Goal: Transaction & Acquisition: Obtain resource

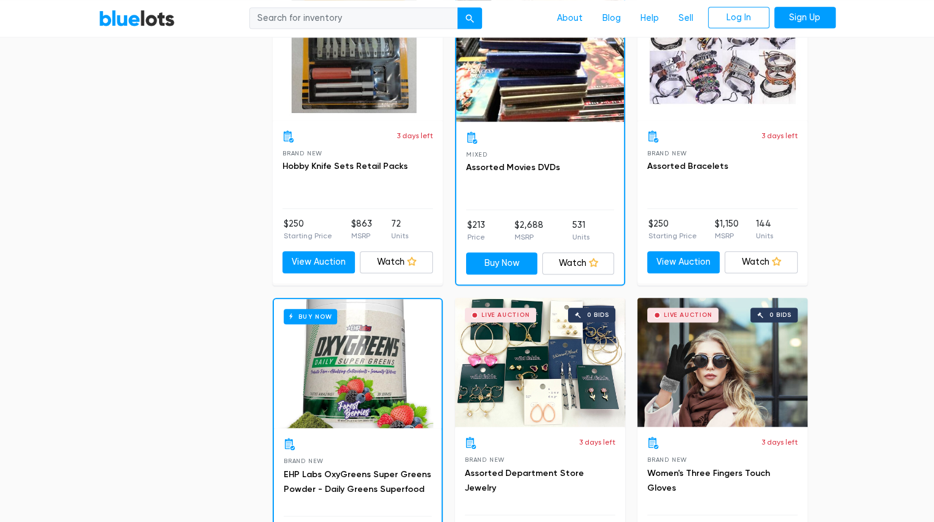
scroll to position [1046, 0]
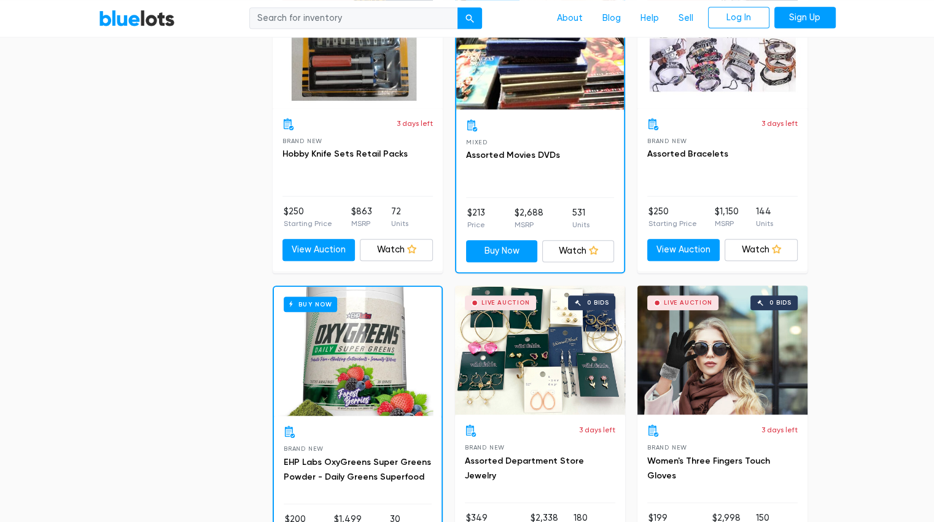
click at [550, 350] on div "Live Auction 0 bids" at bounding box center [540, 350] width 170 height 129
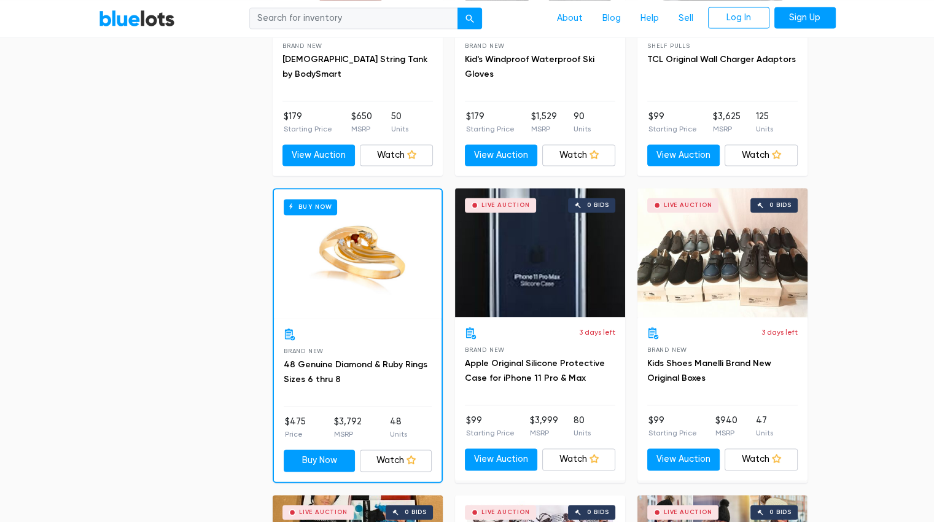
scroll to position [1756, 0]
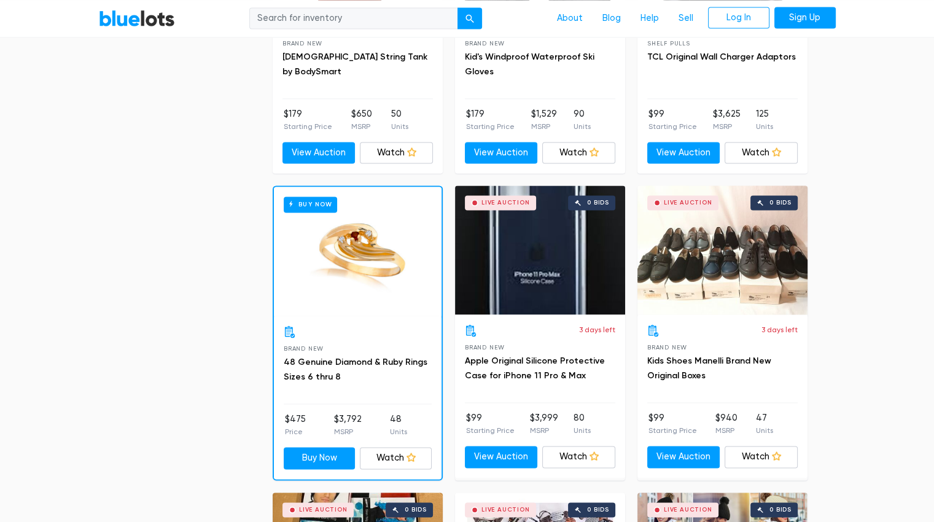
click at [363, 332] on div at bounding box center [358, 331] width 148 height 12
click at [376, 287] on div "Buy Now" at bounding box center [358, 251] width 168 height 129
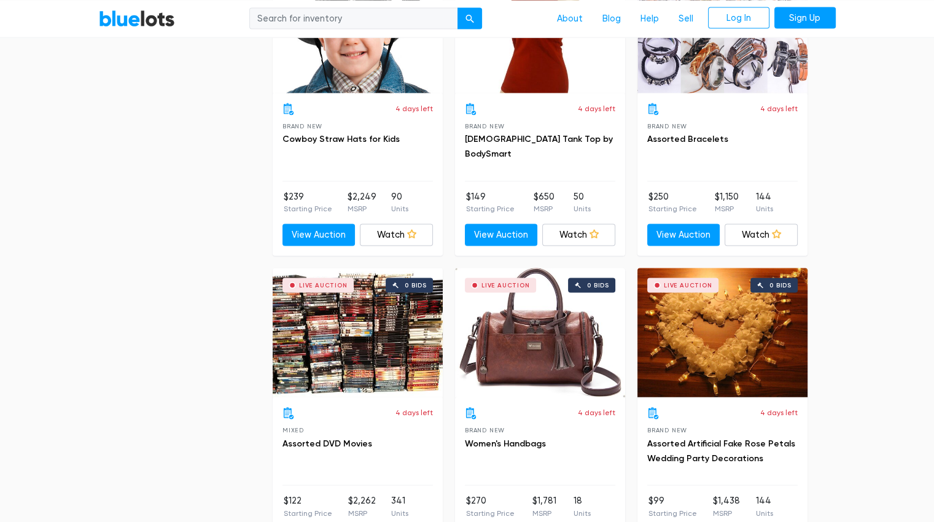
scroll to position [2589, 0]
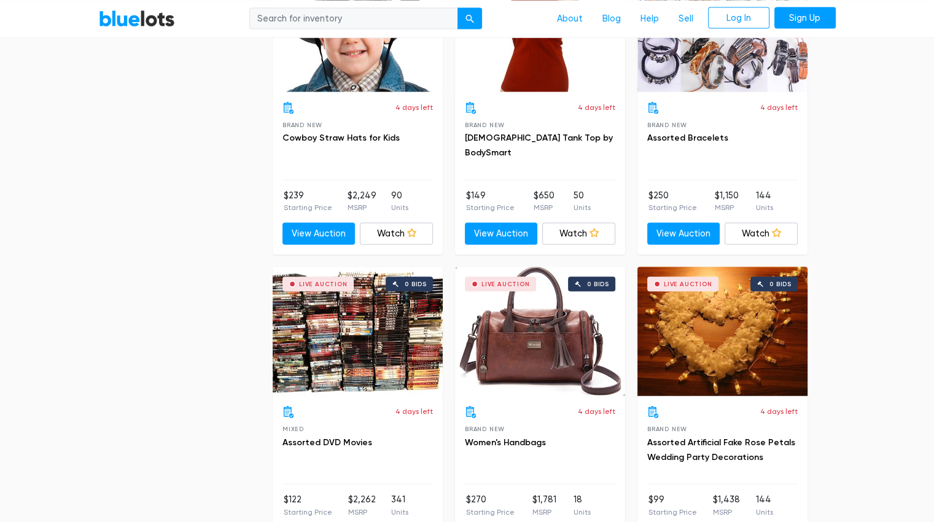
click at [531, 341] on div "Live Auction 0 bids" at bounding box center [540, 331] width 170 height 129
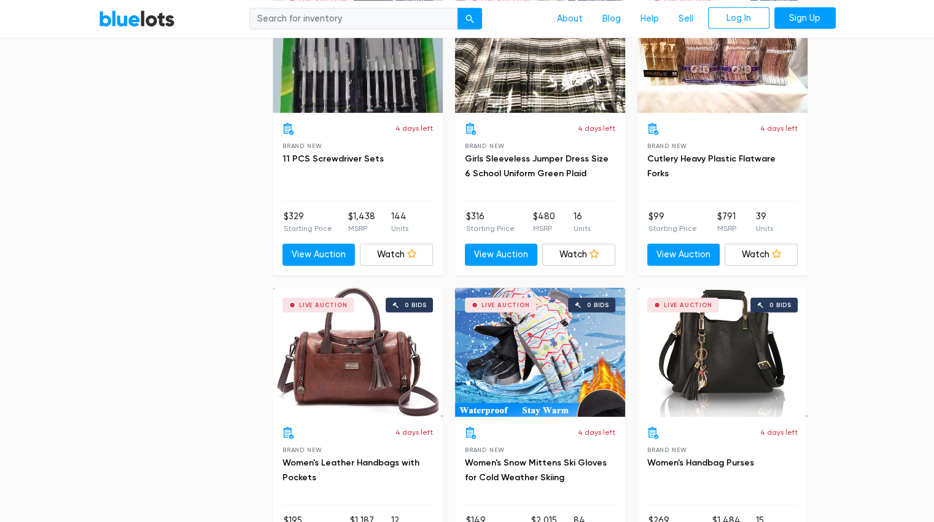
scroll to position [3482, 0]
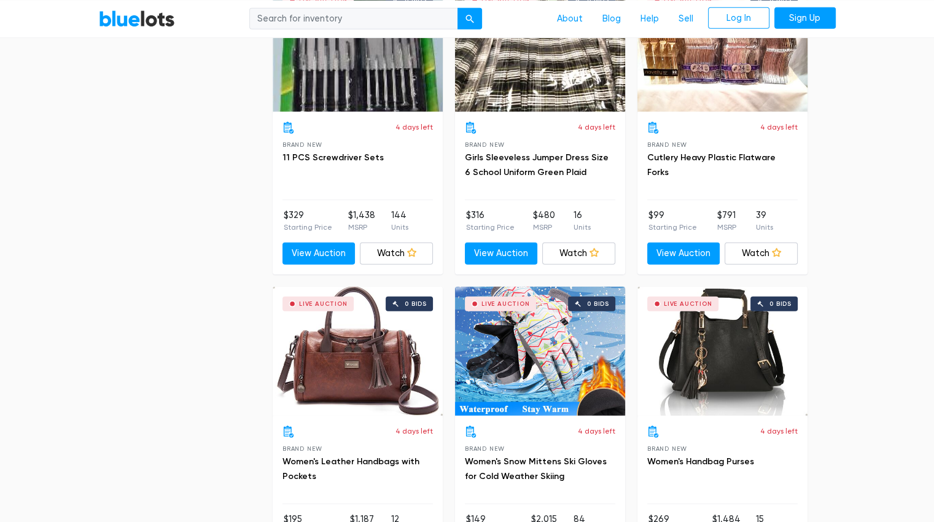
click at [719, 333] on div "Live Auction 0 bids" at bounding box center [722, 351] width 170 height 129
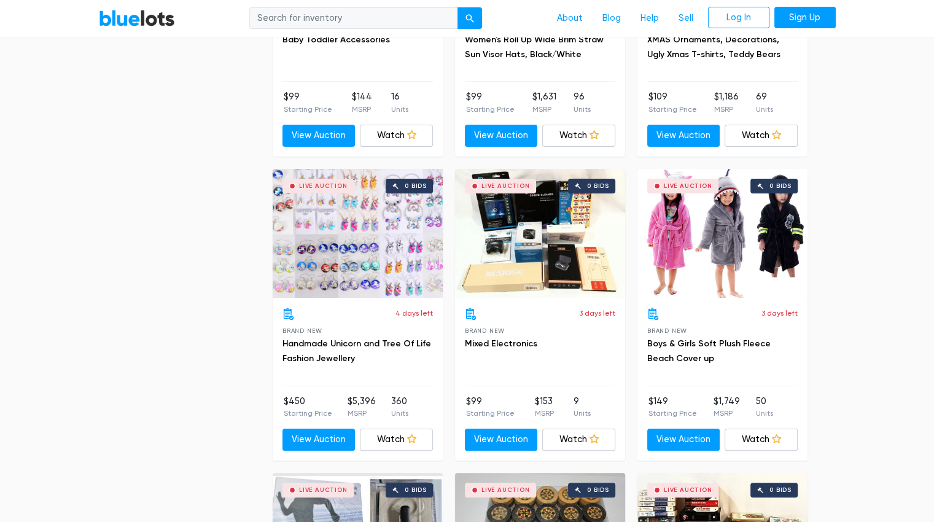
scroll to position [4819, 0]
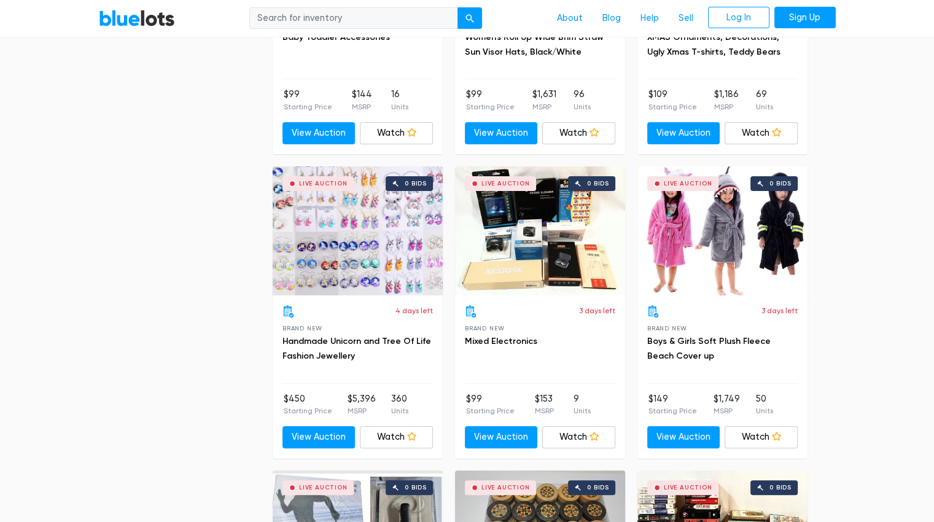
click at [552, 256] on div "Live Auction 0 bids" at bounding box center [540, 230] width 170 height 129
click at [455, 166] on link "Live Auction 0 bids" at bounding box center [540, 230] width 170 height 129
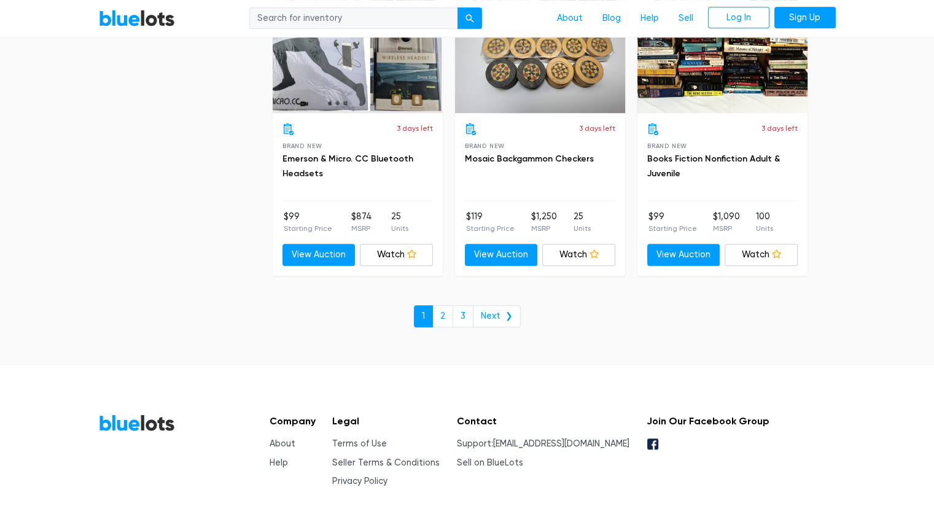
scroll to position [5340, 0]
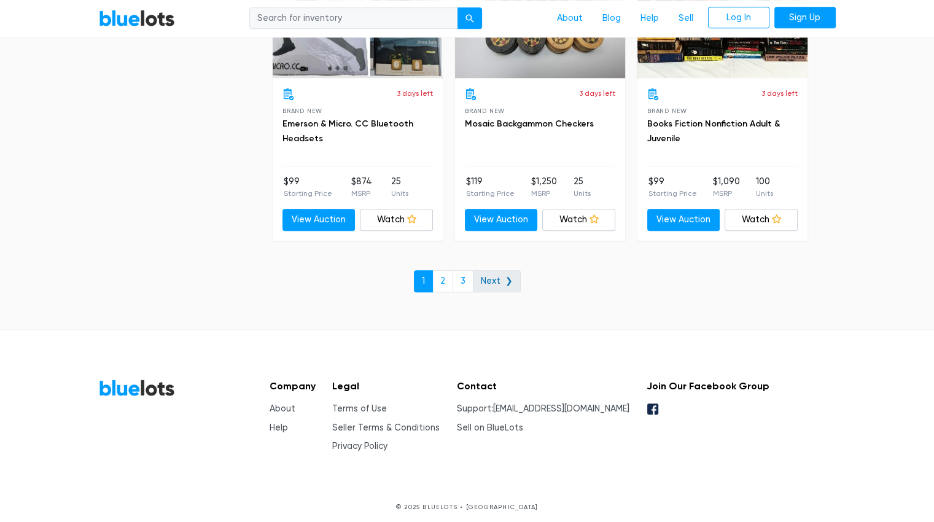
click at [492, 270] on link "Next ❯" at bounding box center [497, 281] width 48 height 22
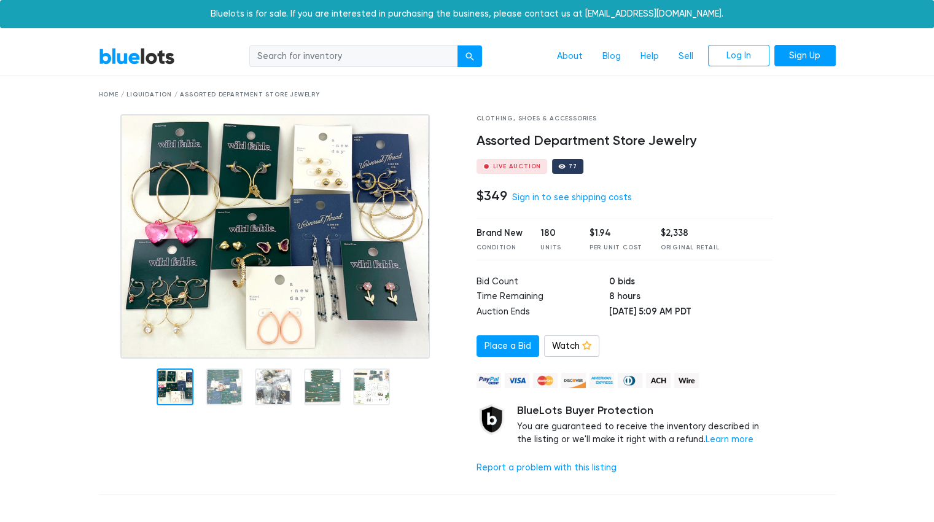
click at [214, 359] on img at bounding box center [274, 236] width 309 height 244
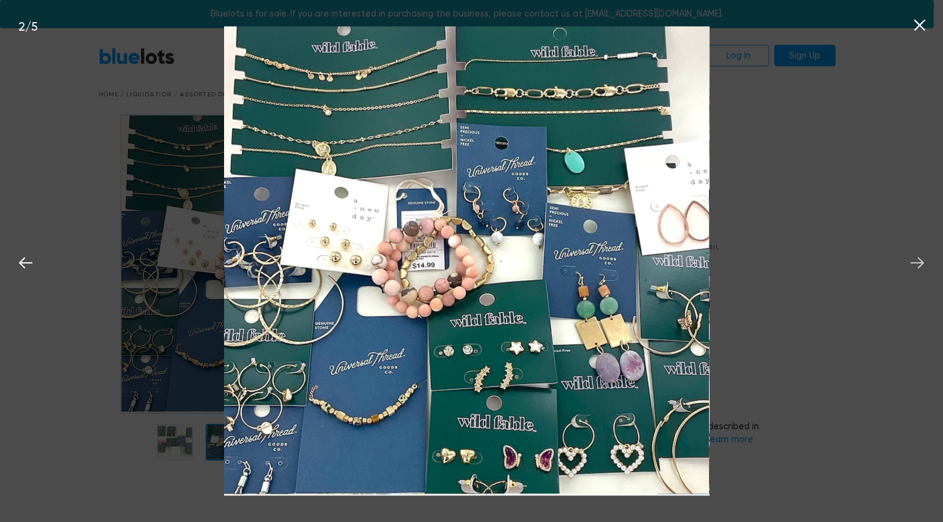
click at [914, 272] on icon at bounding box center [917, 263] width 18 height 18
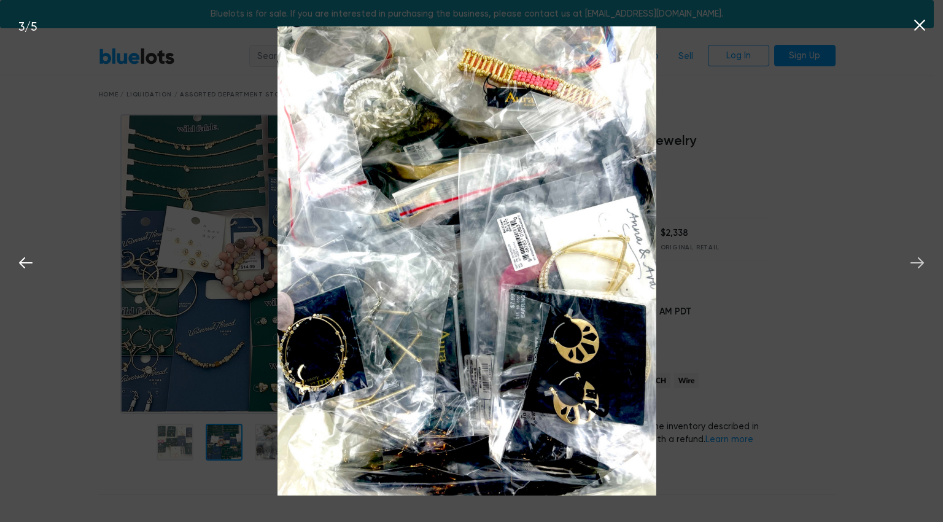
click at [921, 270] on icon at bounding box center [917, 263] width 18 height 18
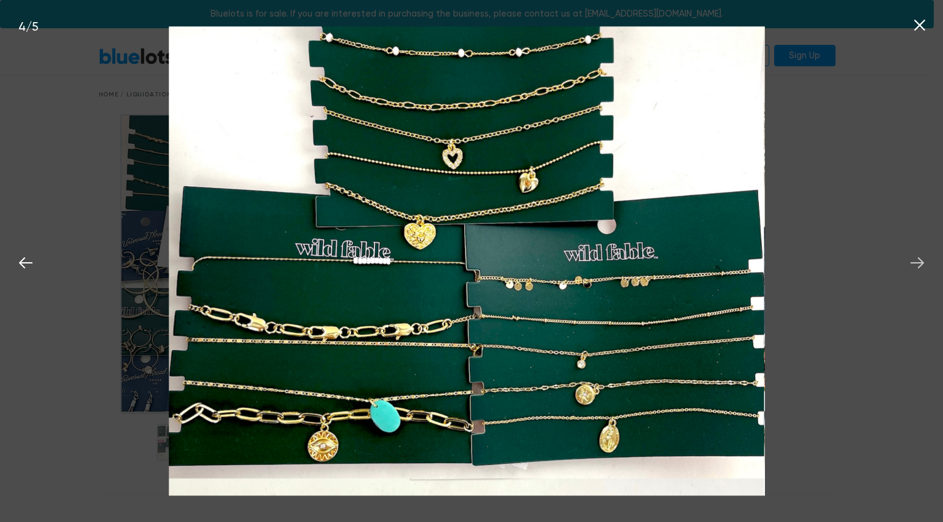
click at [930, 271] on button at bounding box center [917, 260] width 27 height 27
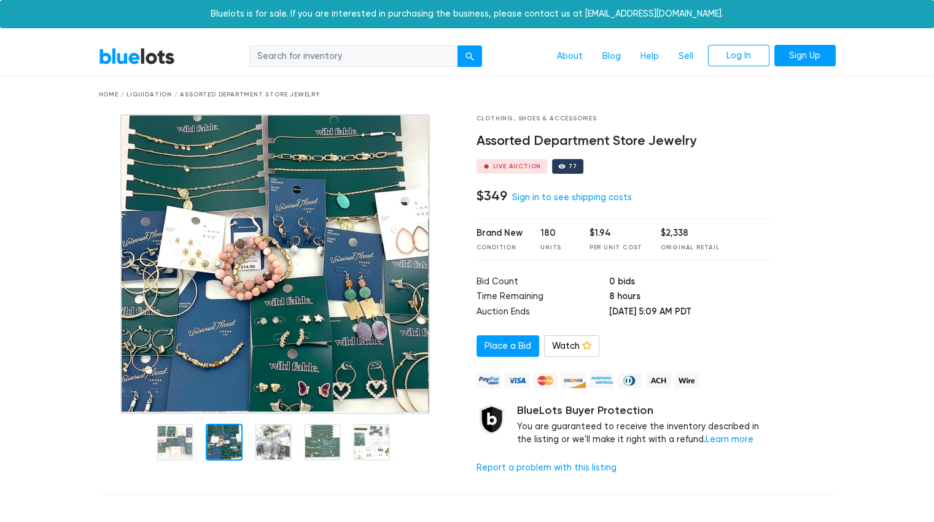
click at [920, 20] on div "Bluelots is for sale. If you are interested in purchasing the business, please …" at bounding box center [467, 14] width 934 height 28
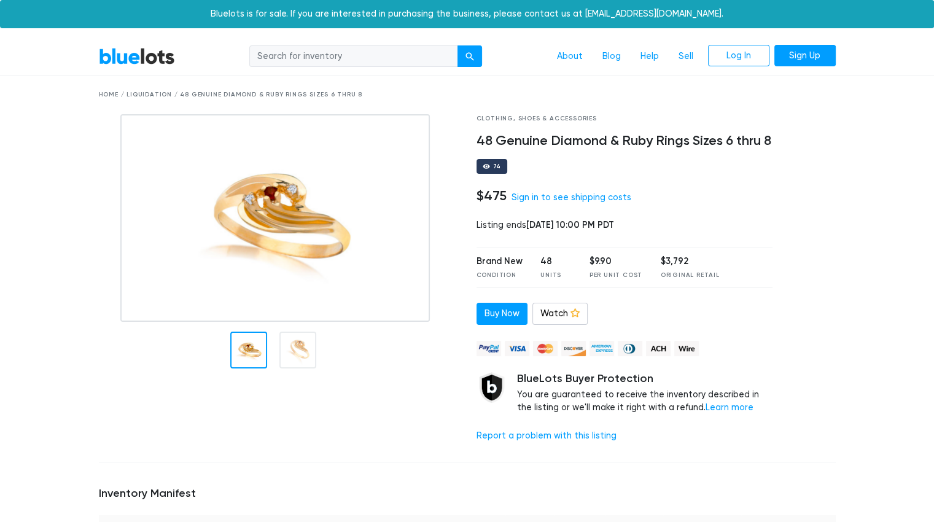
click at [301, 360] on div at bounding box center [297, 350] width 37 height 37
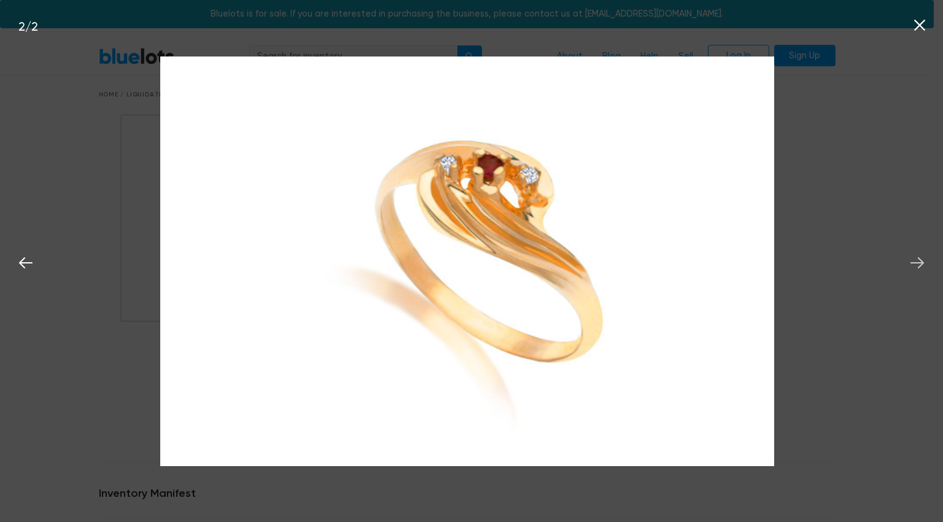
click at [923, 260] on icon at bounding box center [917, 263] width 18 height 18
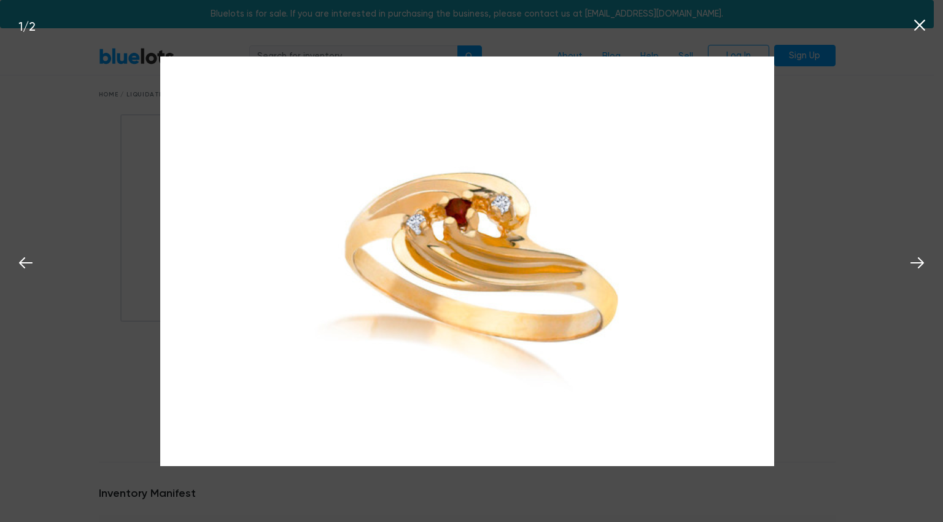
click at [926, 24] on div "Bluelots is for sale. If you are interested in purchasing the business, please …" at bounding box center [467, 14] width 934 height 28
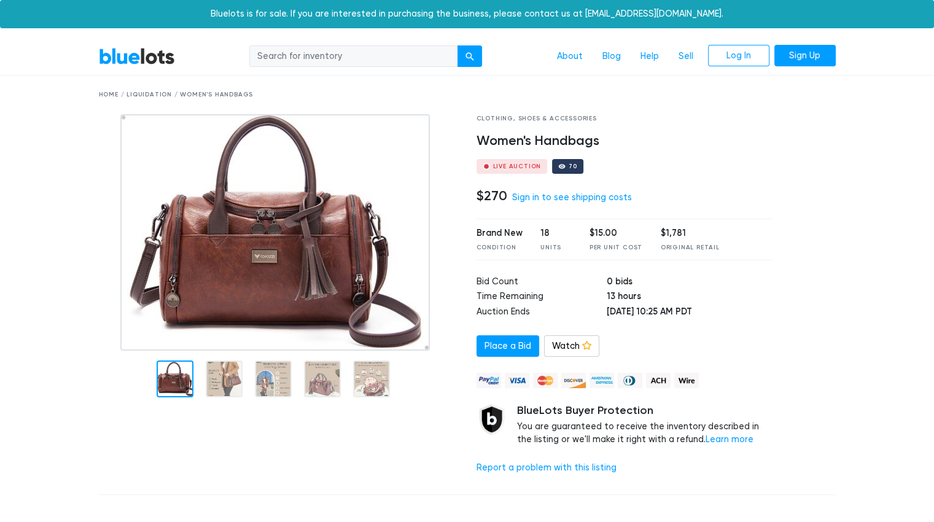
click at [220, 351] on img at bounding box center [274, 232] width 309 height 236
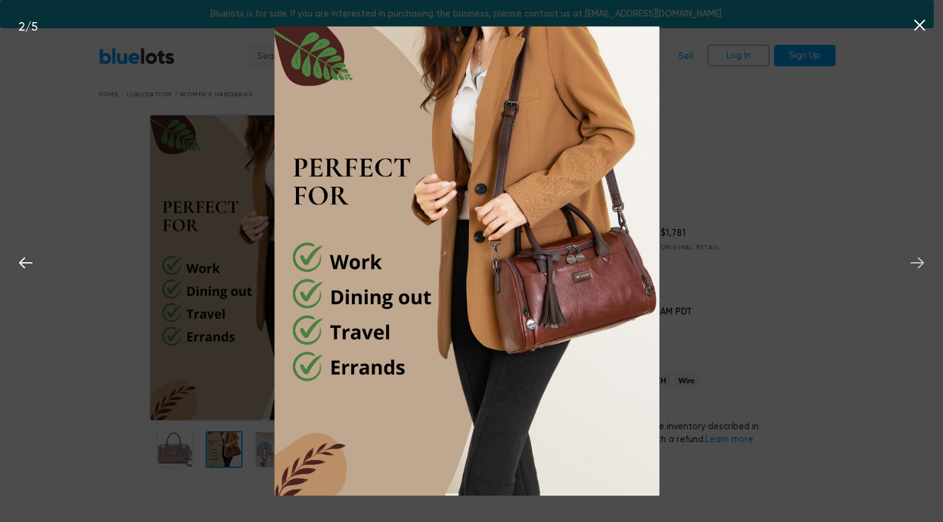
click at [919, 270] on icon at bounding box center [917, 263] width 18 height 18
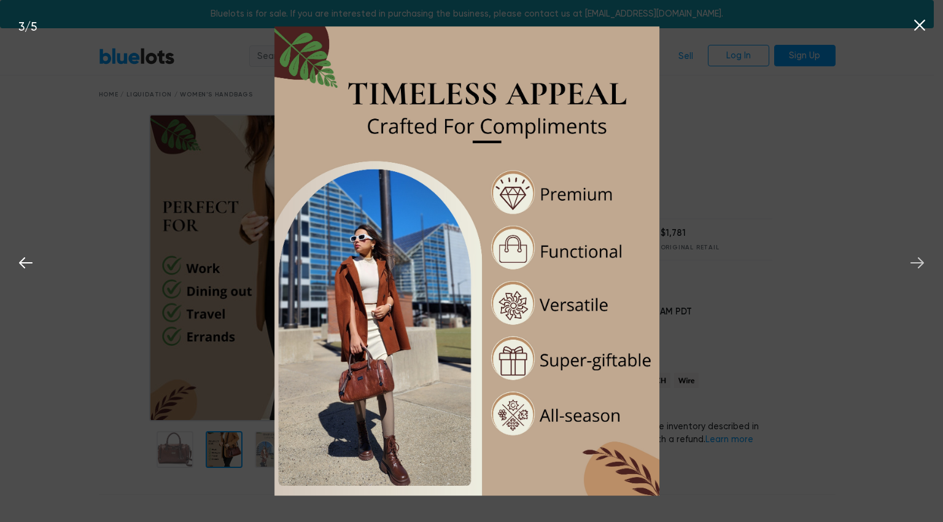
click at [912, 270] on icon at bounding box center [917, 263] width 18 height 18
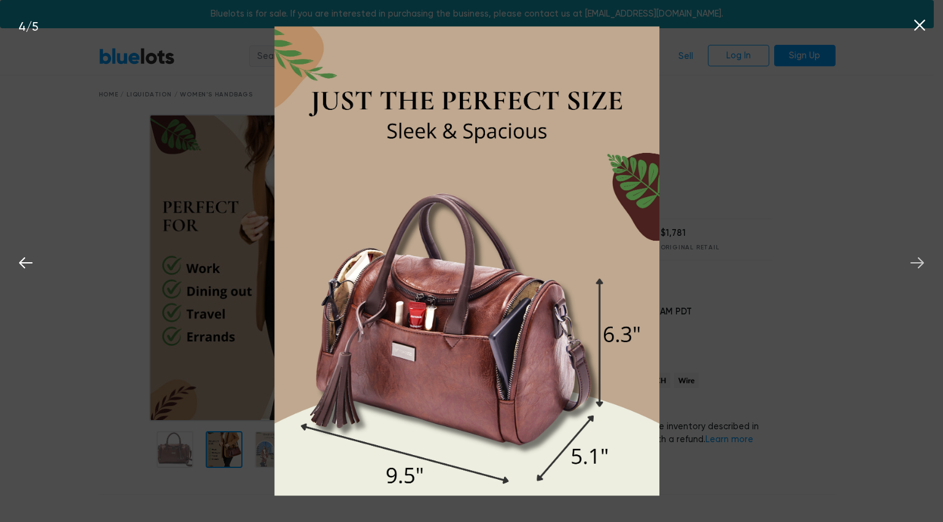
click at [922, 270] on icon at bounding box center [917, 263] width 18 height 18
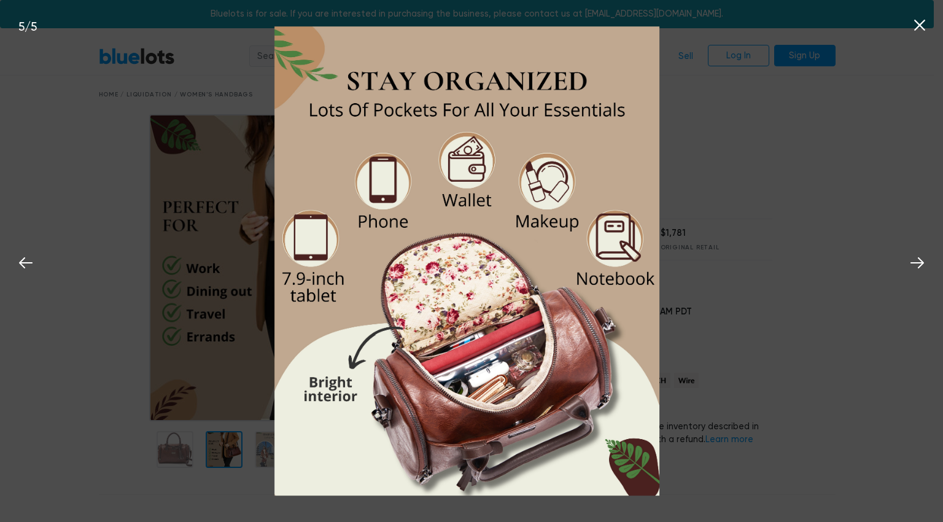
click at [919, 22] on div "Bluelots is for sale. If you are interested in purchasing the business, please …" at bounding box center [467, 14] width 934 height 28
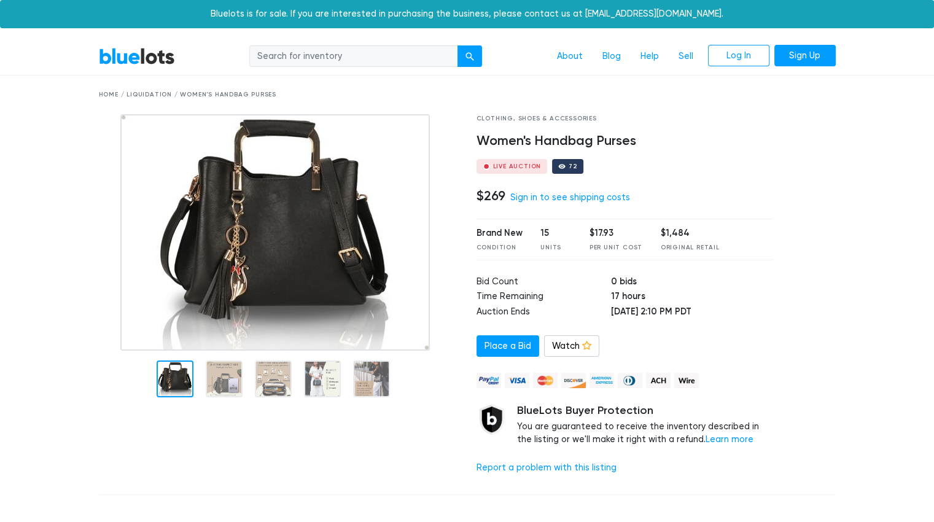
click at [219, 351] on img at bounding box center [274, 232] width 309 height 236
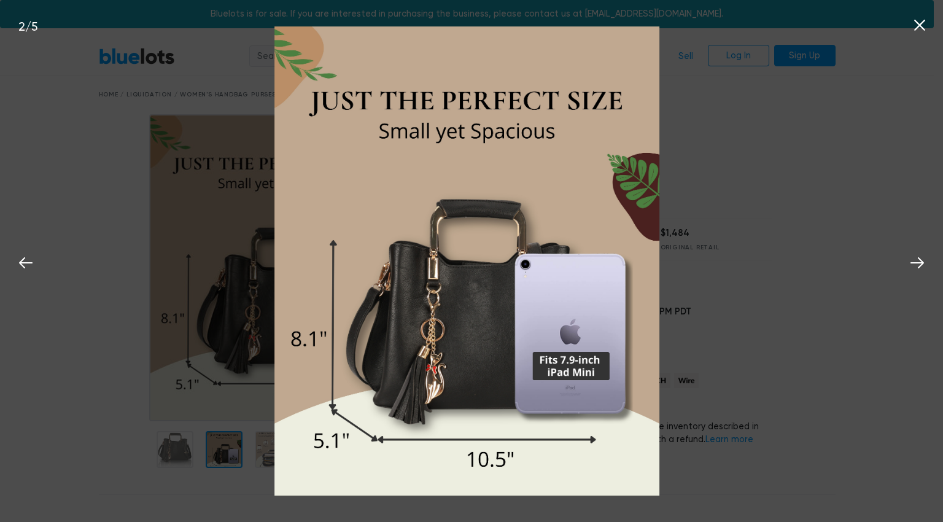
click at [923, 260] on icon at bounding box center [917, 263] width 18 height 18
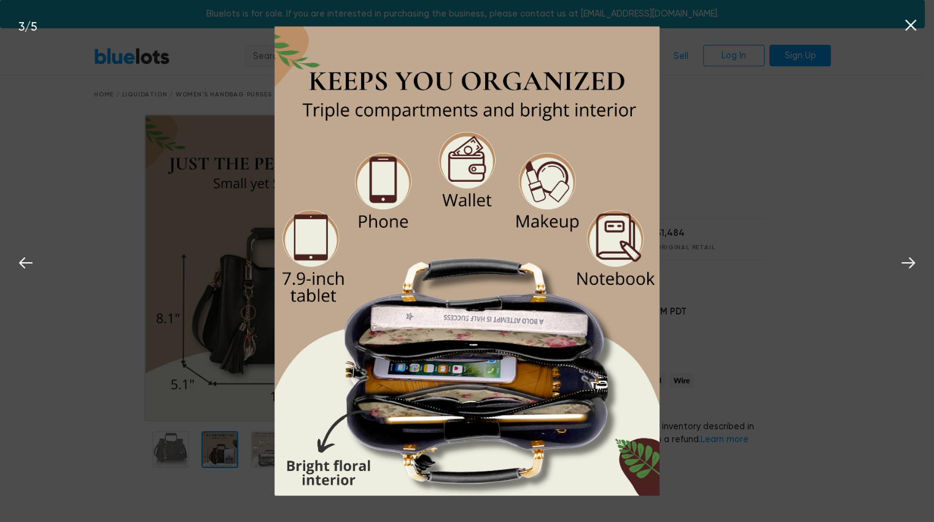
click at [922, 19] on div "Bluelots is for sale. If you are interested in purchasing the business, please …" at bounding box center [462, 14] width 925 height 28
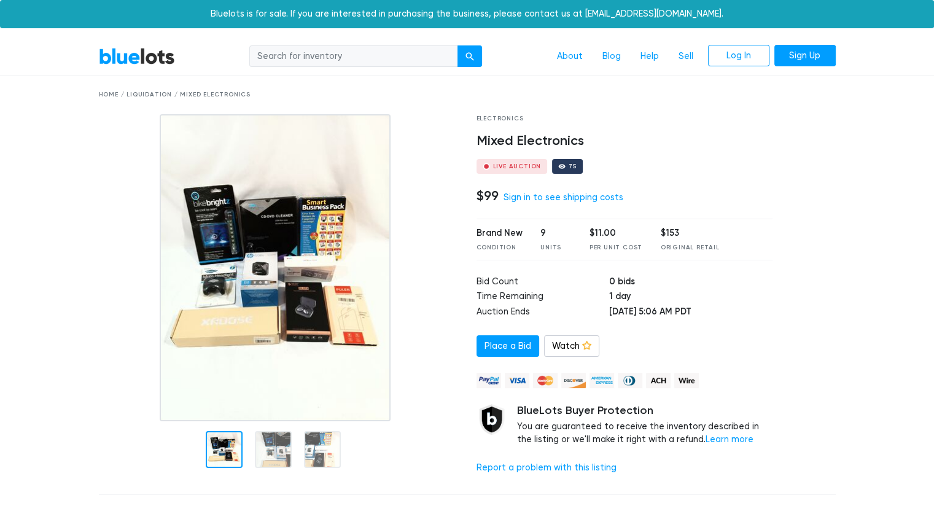
click at [281, 455] on div at bounding box center [273, 449] width 37 height 37
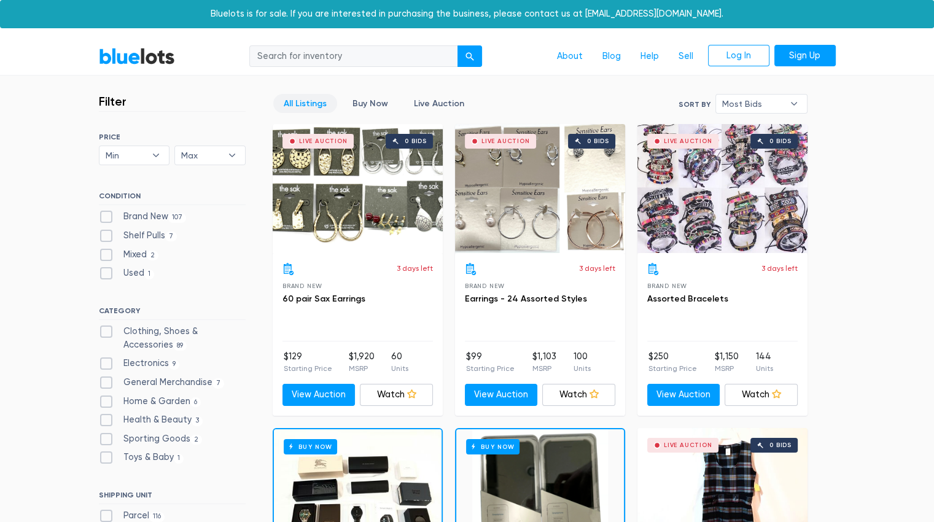
click at [348, 196] on div "Live Auction 0 bids" at bounding box center [358, 188] width 170 height 129
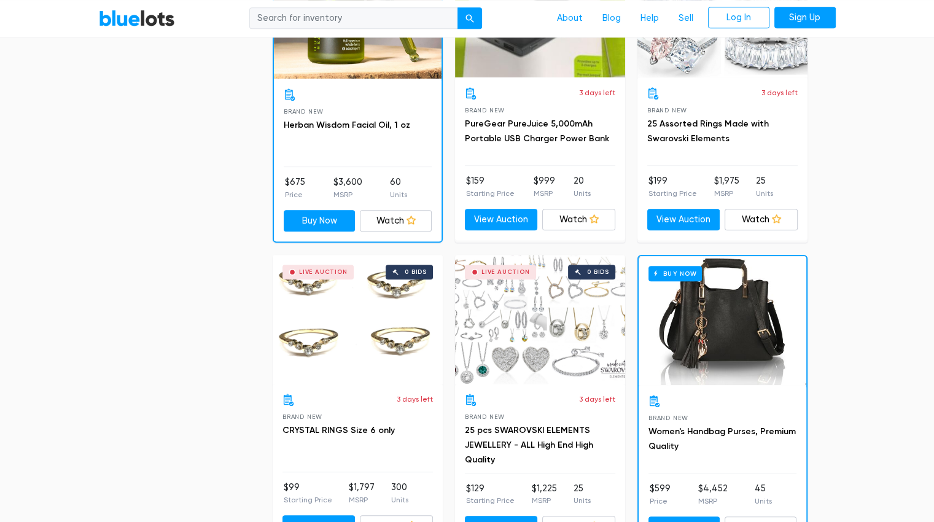
scroll to position [788, 0]
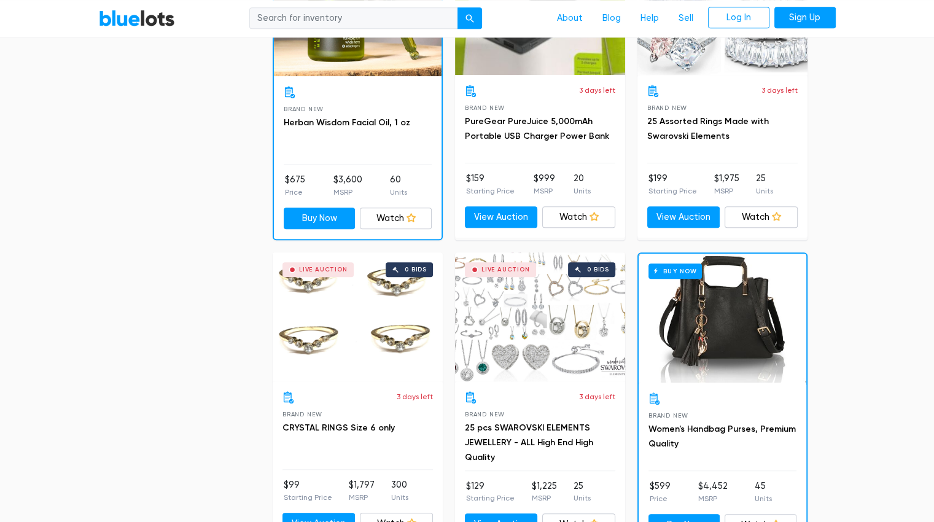
click at [534, 333] on div "Live Auction 0 bids" at bounding box center [540, 316] width 170 height 129
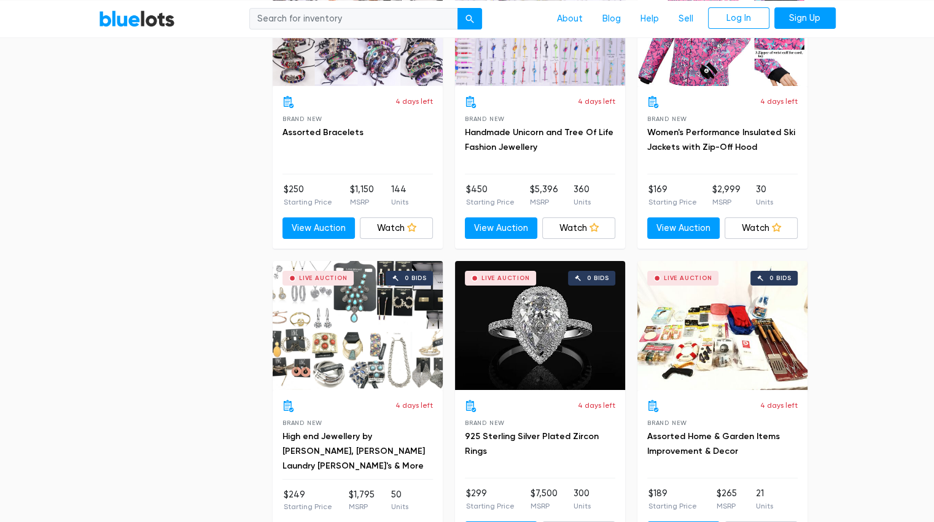
scroll to position [4156, 0]
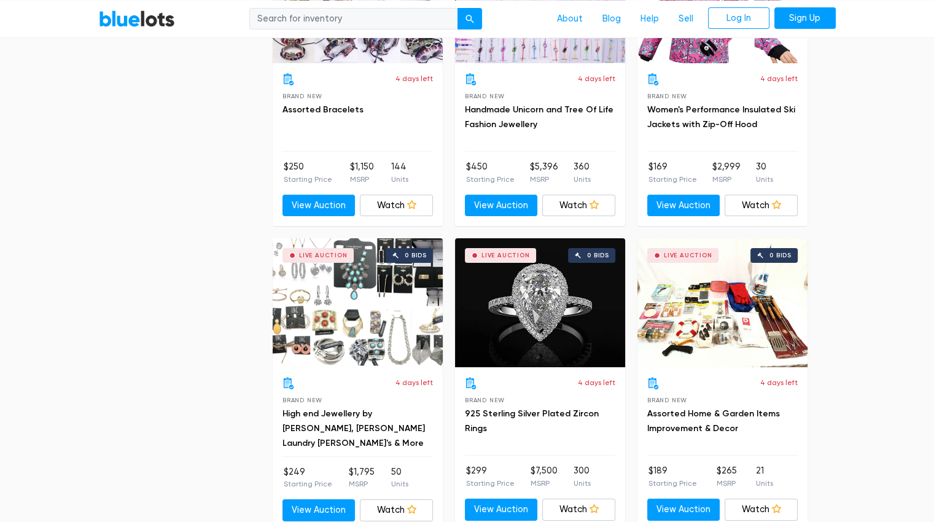
click at [527, 311] on div "Live Auction 0 bids" at bounding box center [540, 302] width 170 height 129
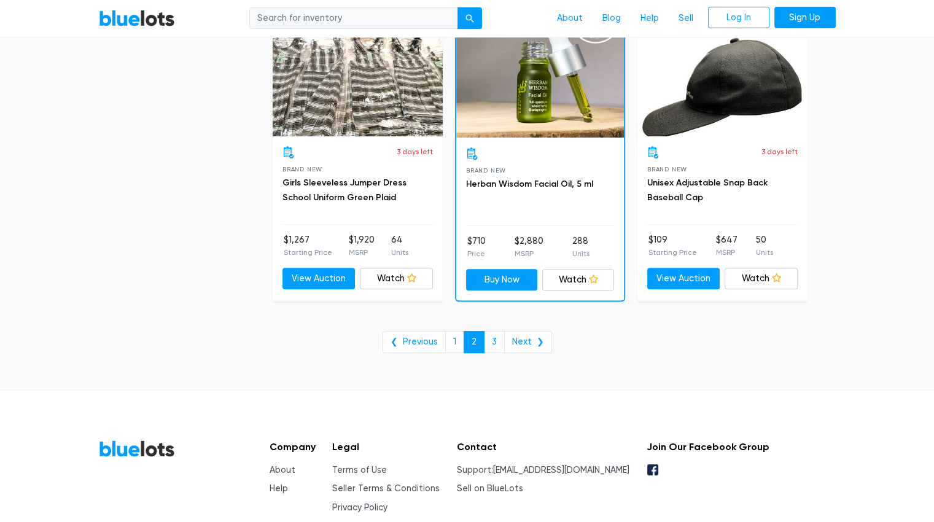
scroll to position [4997, 0]
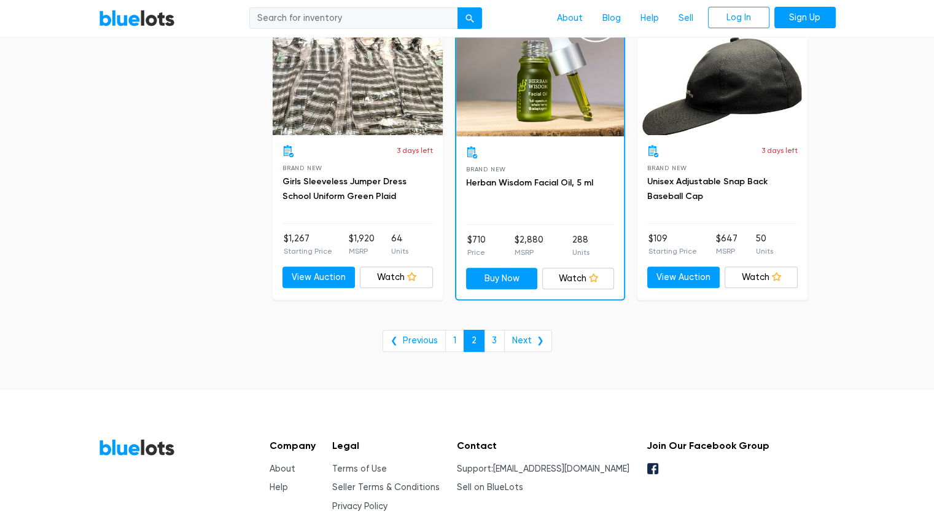
click at [496, 330] on link "3" at bounding box center [494, 341] width 21 height 22
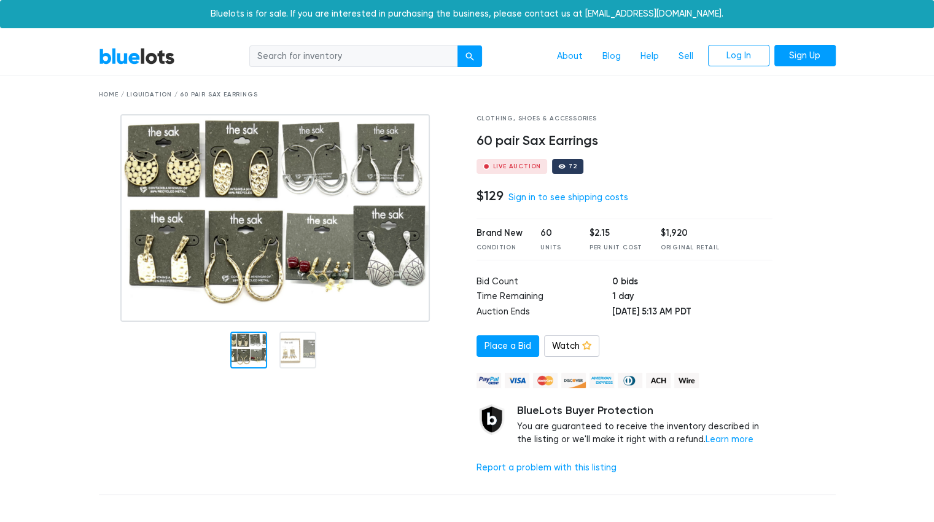
click at [286, 340] on div at bounding box center [297, 350] width 37 height 37
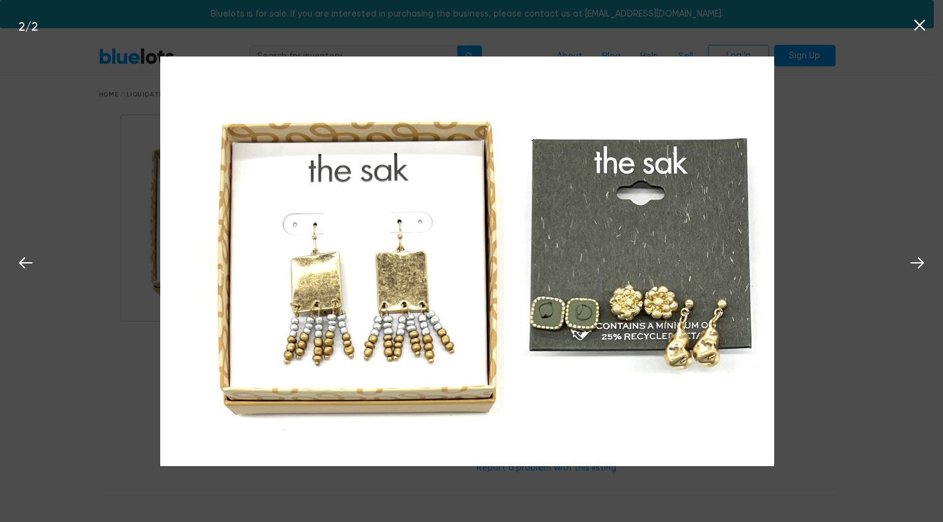
click at [921, 24] on div "Bluelots is for sale. If you are interested in purchasing the business, please …" at bounding box center [467, 14] width 934 height 28
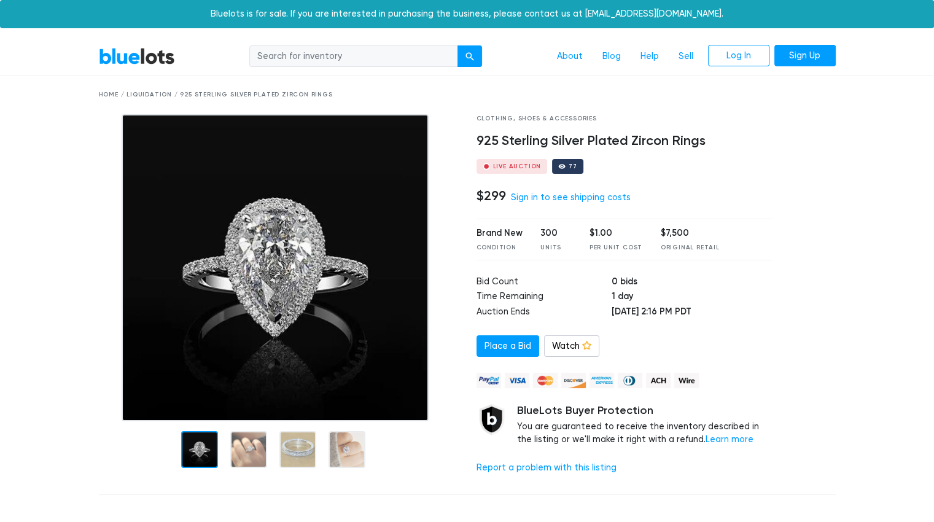
click at [244, 458] on div at bounding box center [248, 449] width 37 height 37
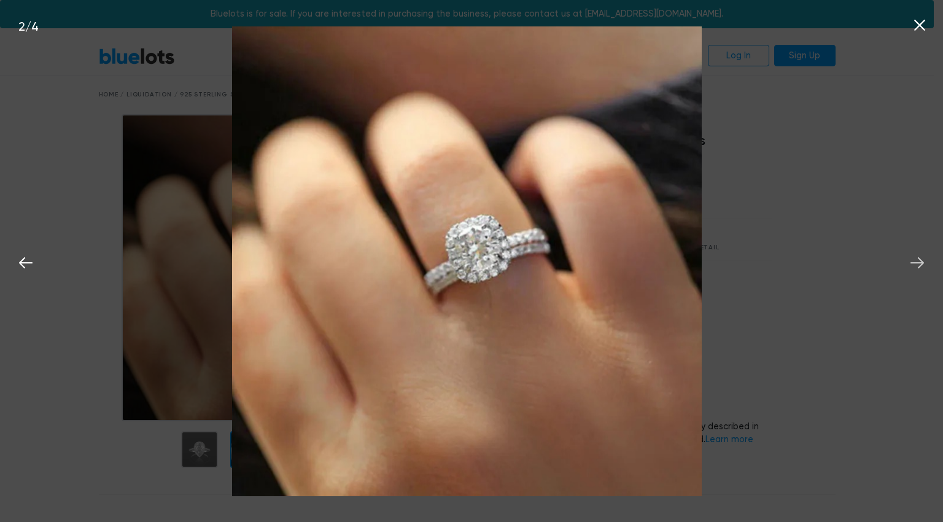
click at [920, 266] on icon at bounding box center [918, 262] width 14 height 11
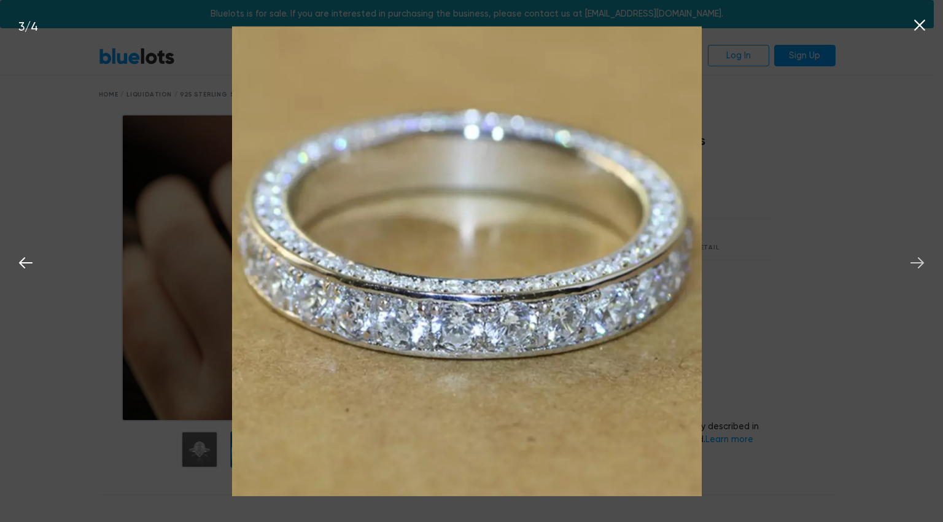
click at [921, 271] on icon at bounding box center [917, 263] width 18 height 18
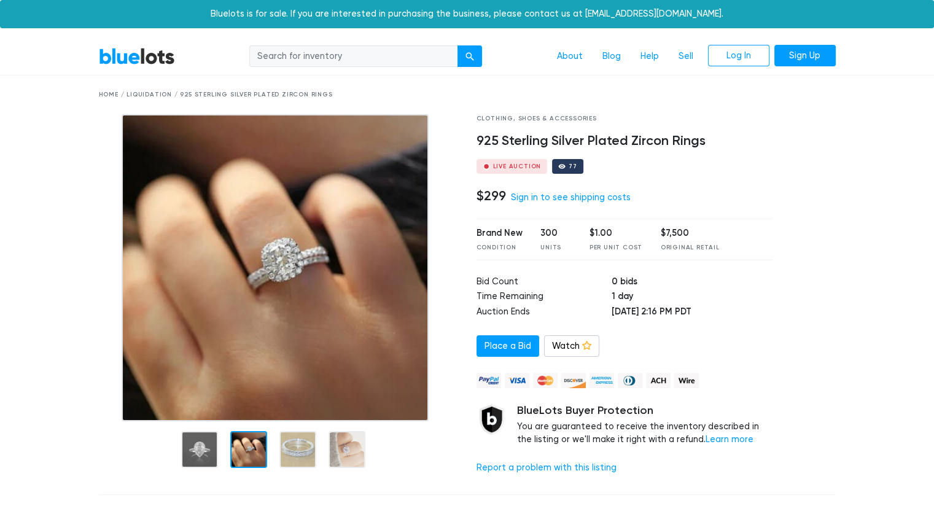
click at [914, 17] on div "Bluelots is for sale. If you are interested in purchasing the business, please …" at bounding box center [467, 14] width 934 height 28
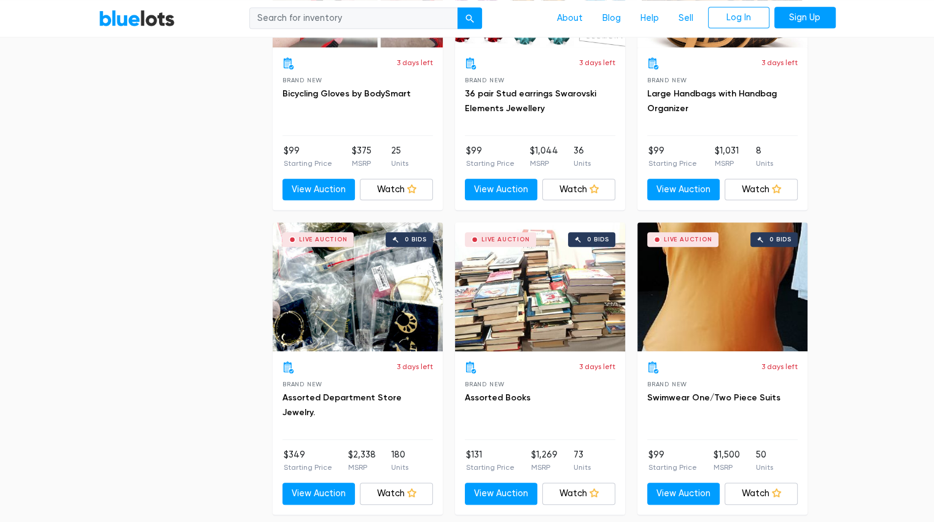
scroll to position [1126, 0]
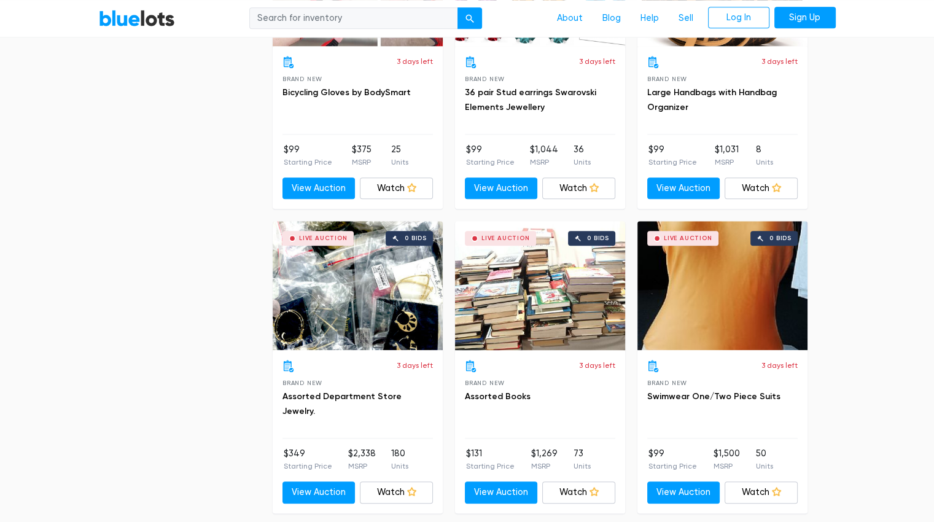
click at [358, 278] on div "Live Auction 0 bids" at bounding box center [358, 285] width 170 height 129
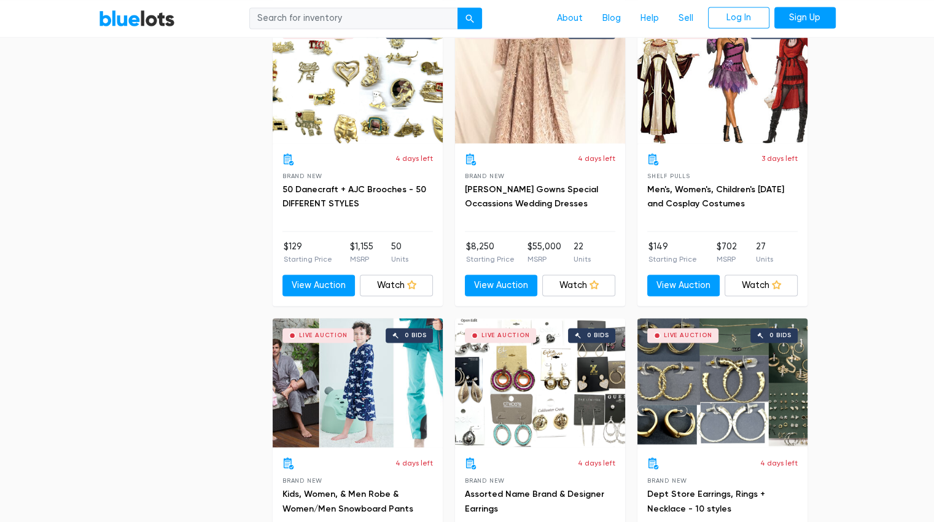
scroll to position [1973, 0]
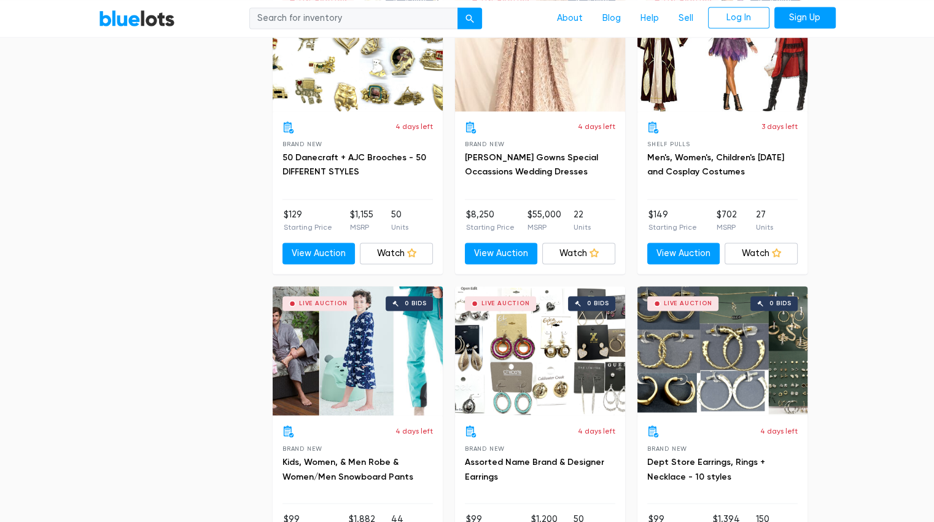
click at [536, 341] on div "Live Auction 0 bids" at bounding box center [540, 350] width 170 height 129
click at [730, 351] on div "Live Auction 0 bids" at bounding box center [722, 350] width 170 height 129
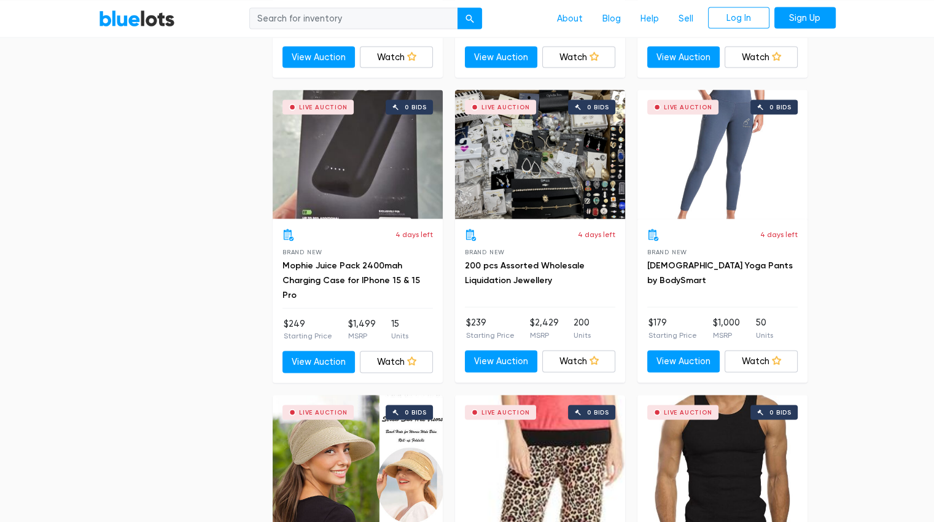
scroll to position [2469, 0]
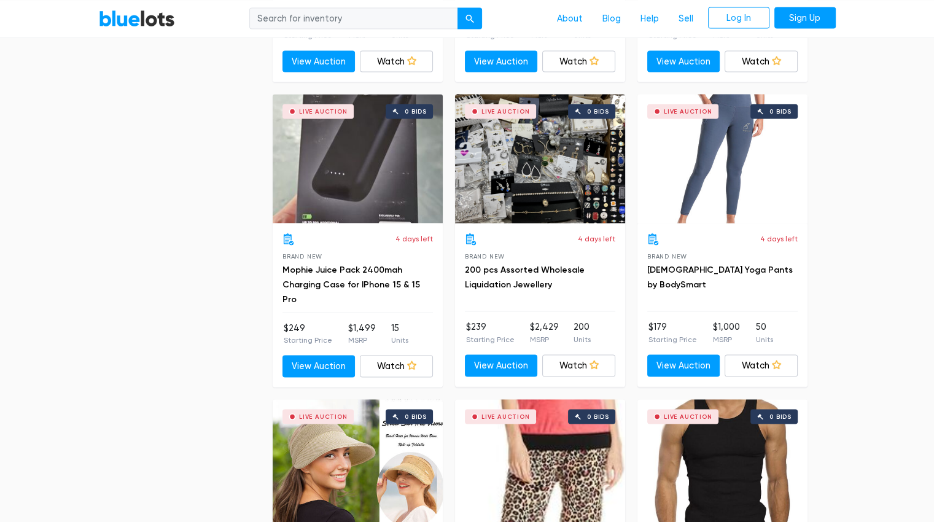
click at [734, 174] on div "Live Auction 0 bids" at bounding box center [722, 159] width 170 height 129
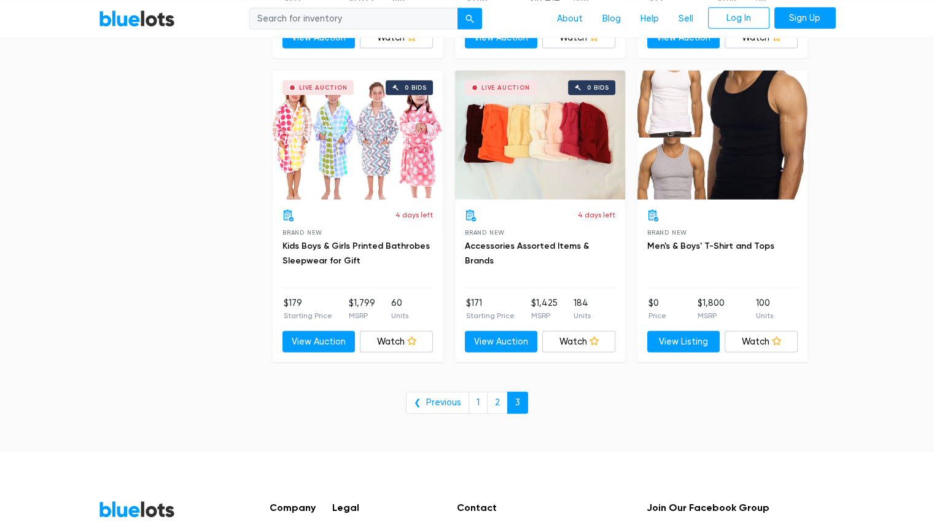
scroll to position [3110, 0]
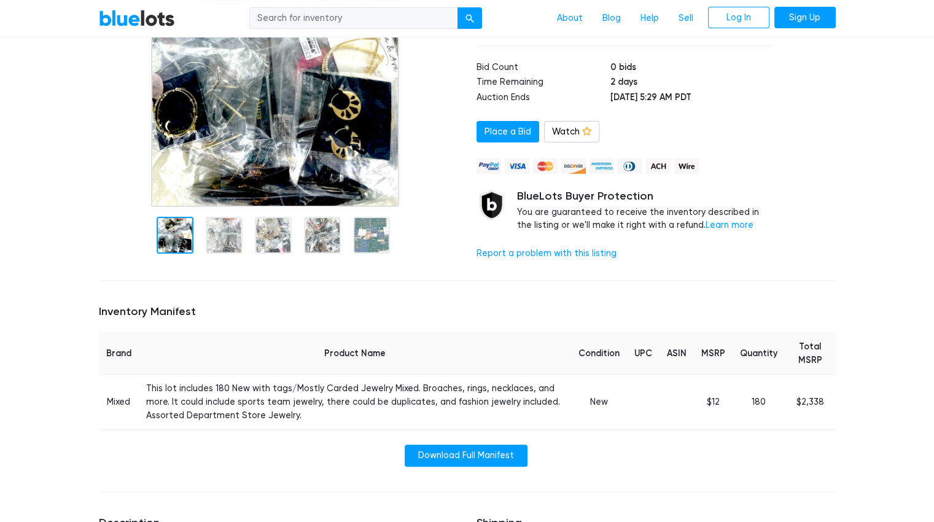
scroll to position [215, 0]
click at [248, 121] on img at bounding box center [275, 52] width 248 height 307
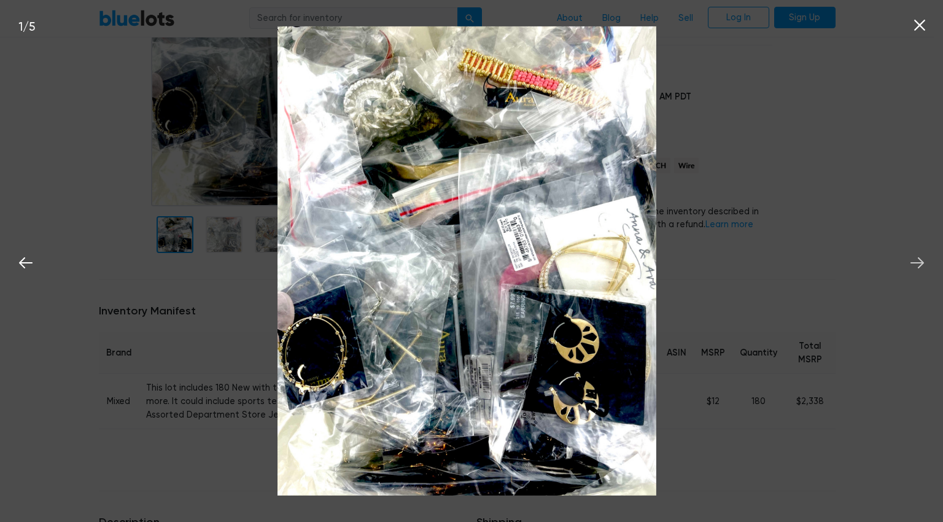
click at [908, 274] on button at bounding box center [917, 260] width 27 height 27
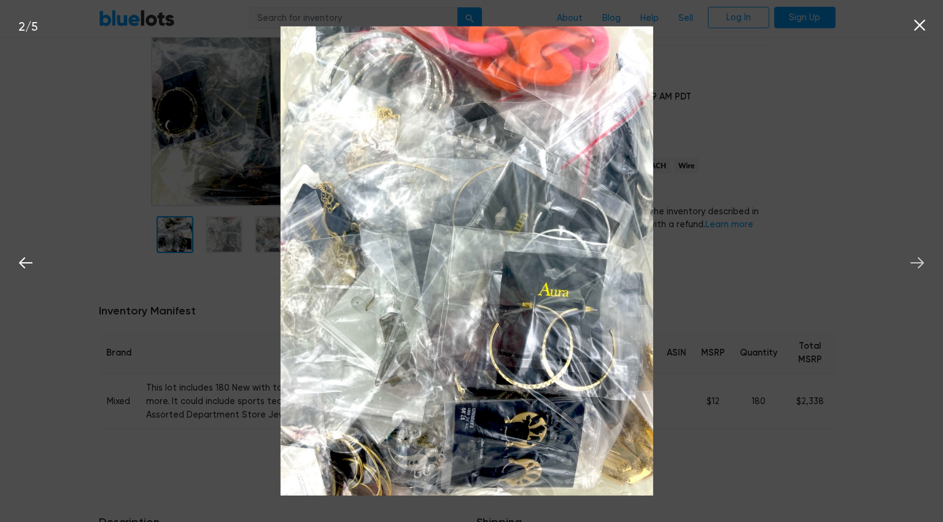
click at [908, 274] on button at bounding box center [917, 260] width 27 height 27
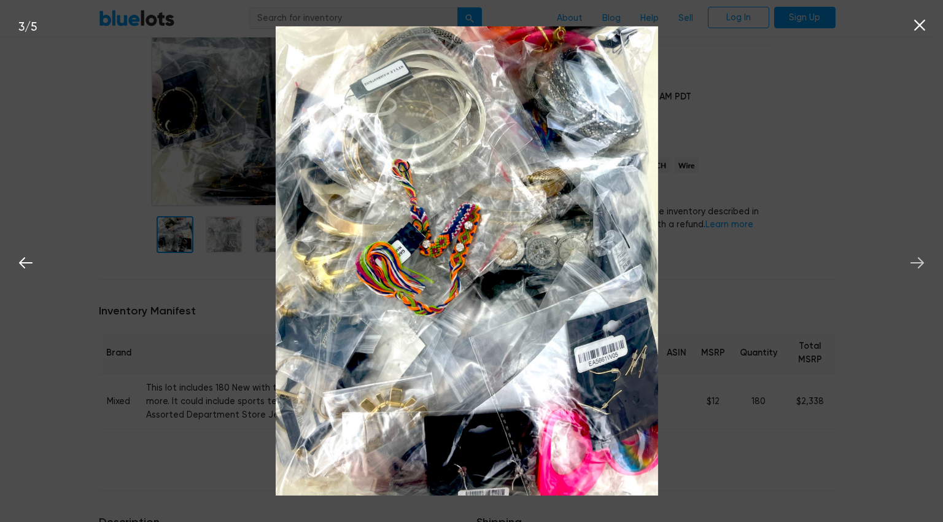
click at [909, 273] on button at bounding box center [917, 260] width 27 height 27
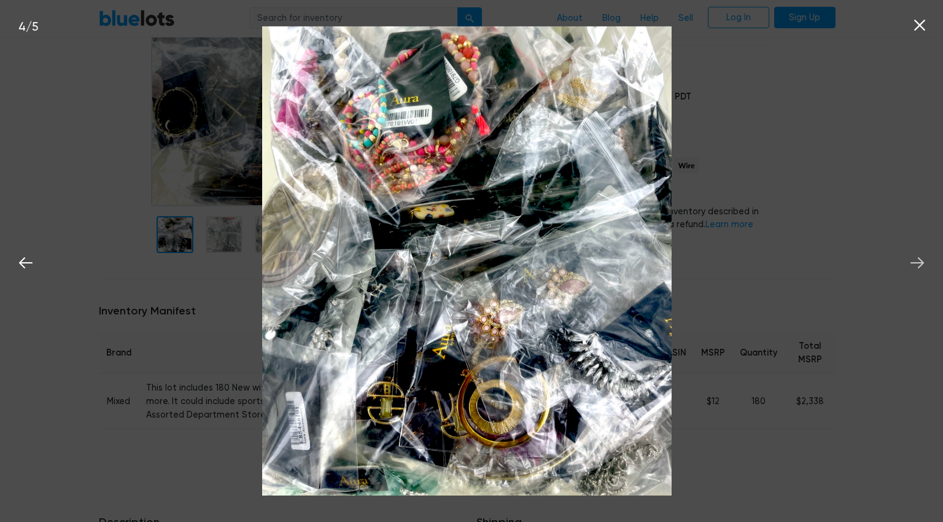
click at [912, 271] on icon at bounding box center [917, 263] width 18 height 18
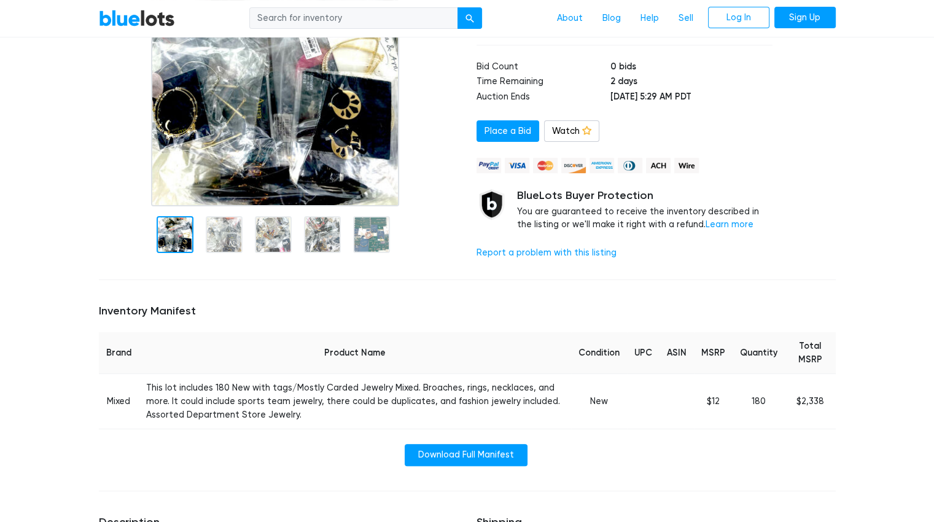
click at [922, 25] on nav "BlueLots About Blog Help Sell Log In Sign Up" at bounding box center [467, 18] width 934 height 37
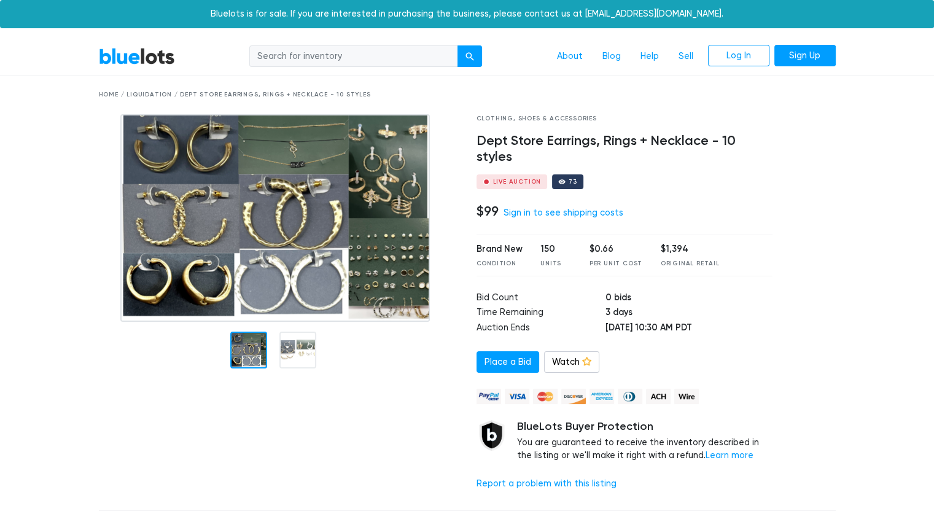
click at [300, 344] on div at bounding box center [297, 350] width 37 height 37
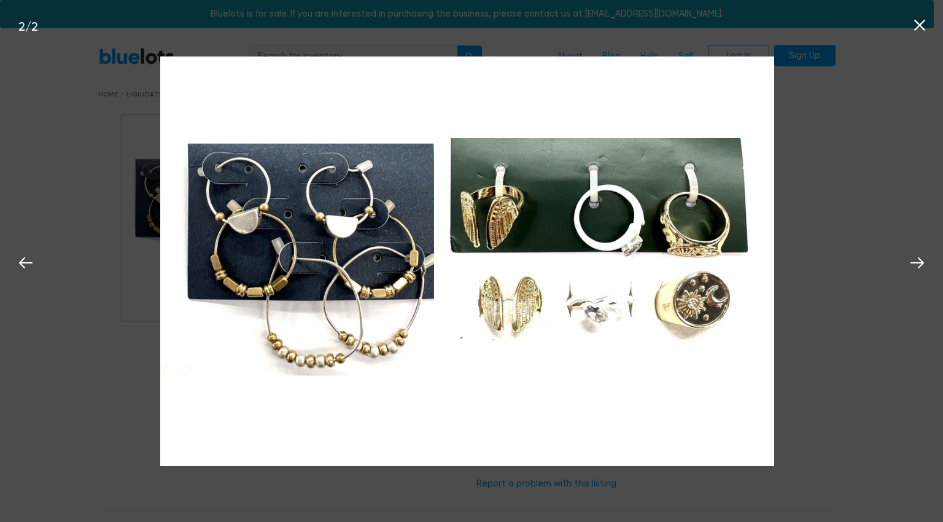
click at [918, 12] on div "Bluelots is for sale. If you are interested in purchasing the business, please …" at bounding box center [467, 14] width 934 height 28
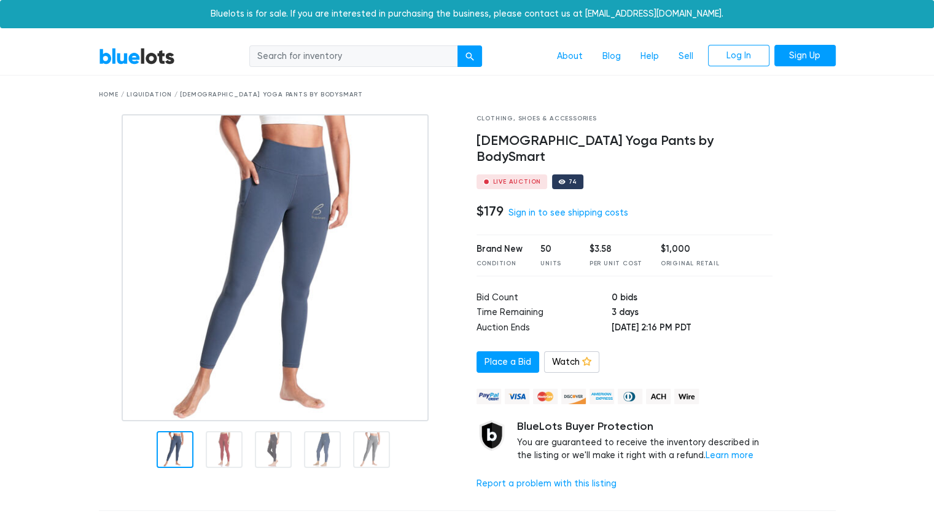
click at [219, 452] on div at bounding box center [224, 449] width 37 height 37
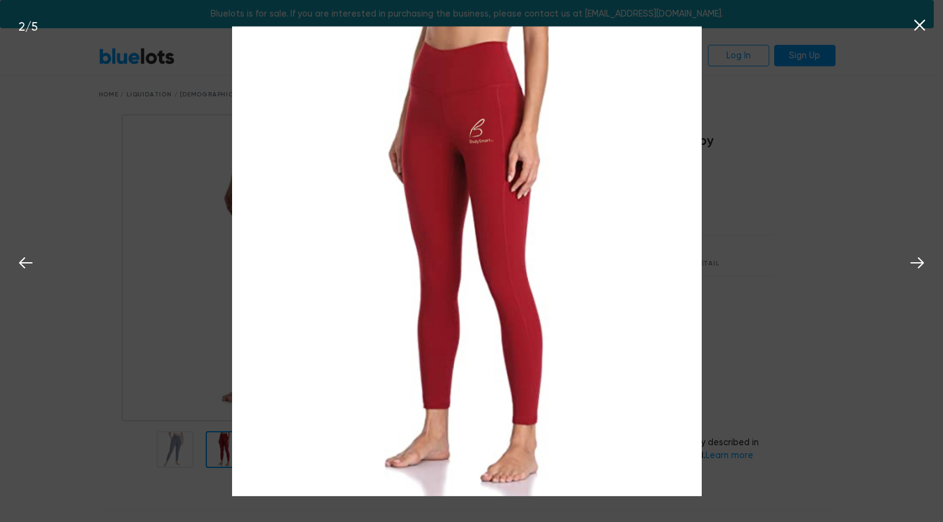
click at [266, 447] on img at bounding box center [467, 261] width 470 height 470
click at [917, 26] on div "Bluelots is for sale. If you are interested in purchasing the business, please …" at bounding box center [467, 14] width 934 height 28
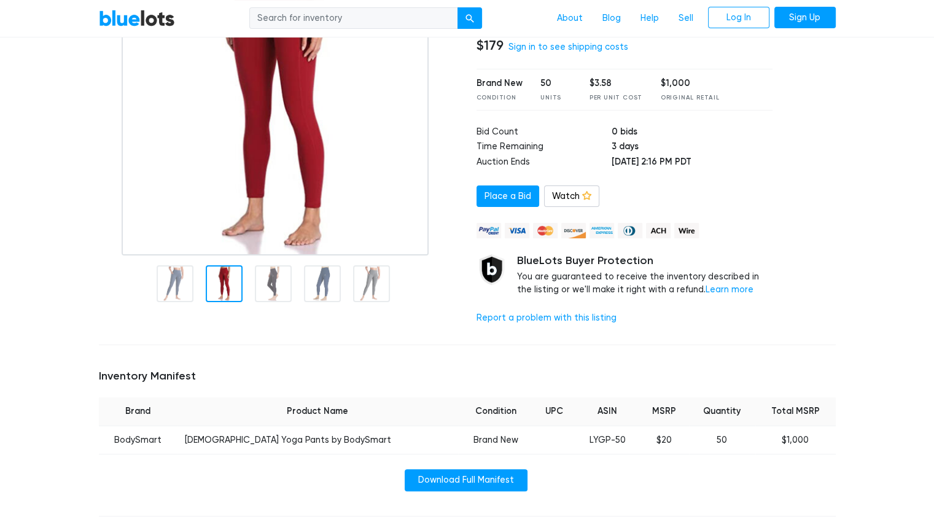
scroll to position [172, 0]
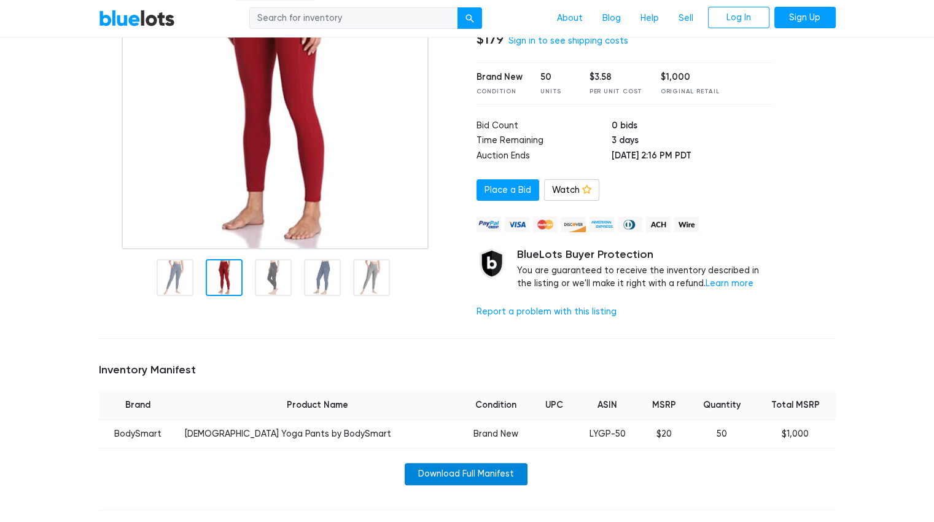
click at [468, 463] on link "Download Full Manifest" at bounding box center [466, 474] width 123 height 22
